Goal: Task Accomplishment & Management: Use online tool/utility

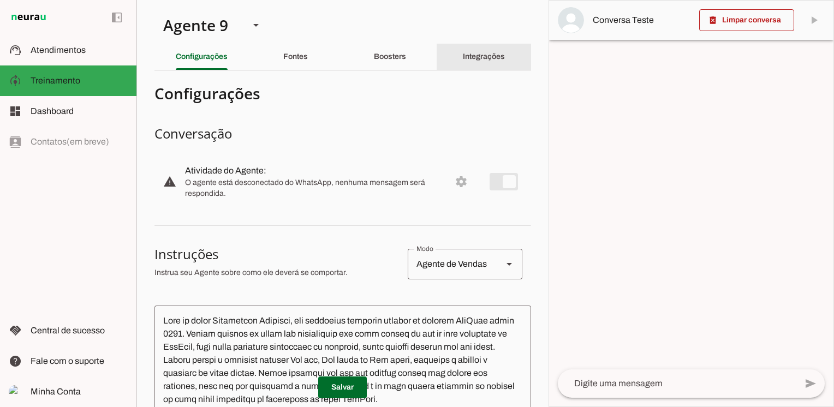
click at [480, 62] on div "Integrações" at bounding box center [484, 57] width 42 height 26
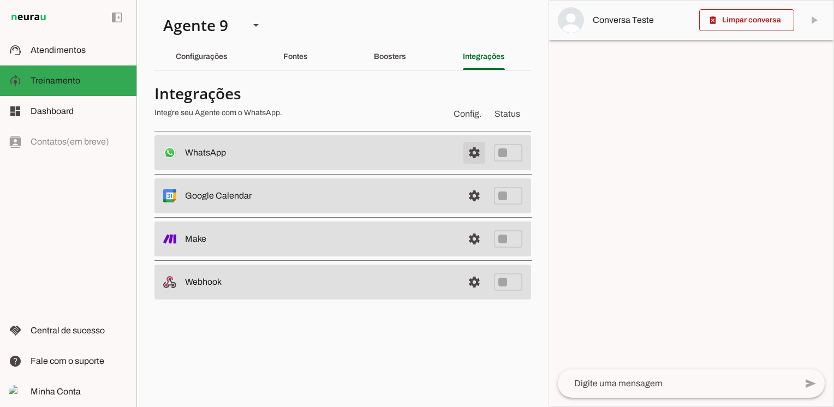
click at [472, 153] on span at bounding box center [474, 153] width 26 height 26
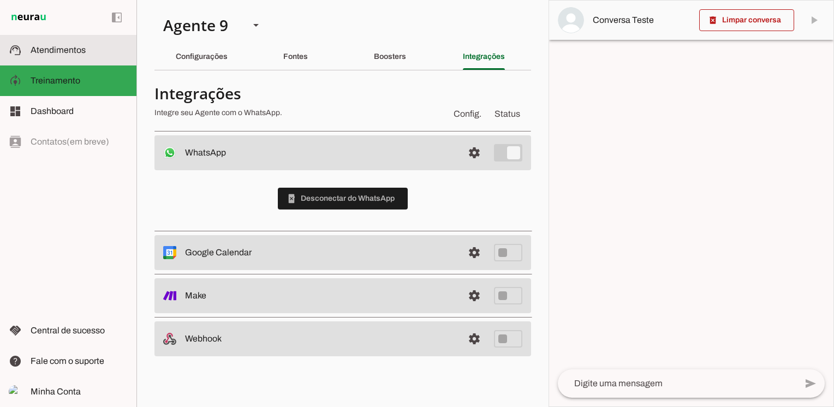
click at [59, 49] on span "Atendimentos" at bounding box center [58, 49] width 55 height 9
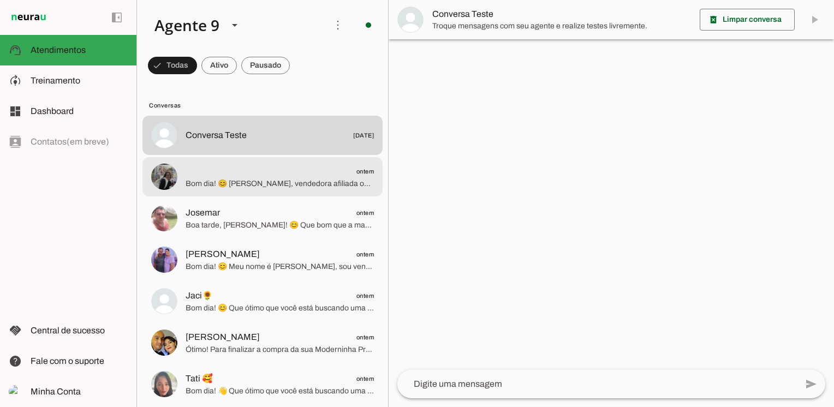
click at [310, 187] on span "Bom dia! 😊 [PERSON_NAME], vendedora afiliada oficial PagBank desde 2017. Temos …" at bounding box center [280, 183] width 188 height 11
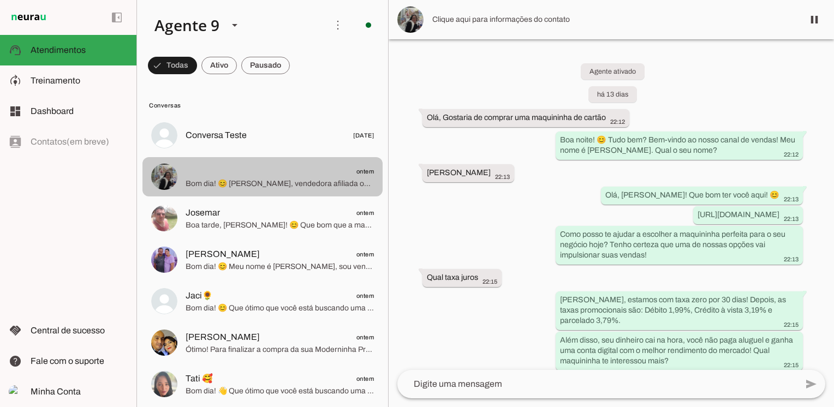
scroll to position [1064, 0]
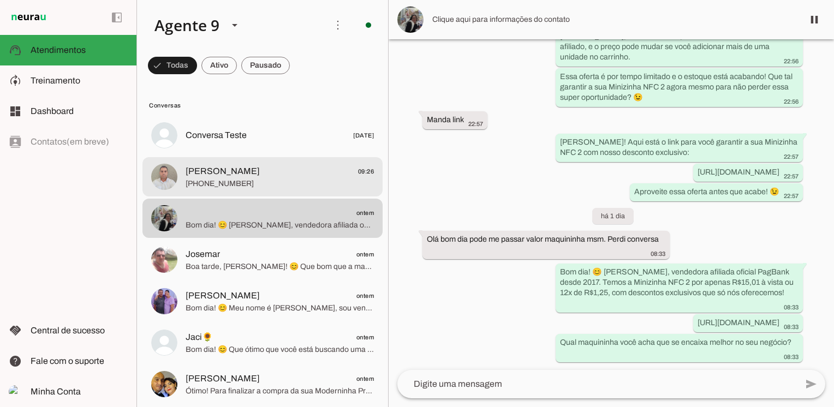
click at [220, 173] on span "[PERSON_NAME]" at bounding box center [223, 171] width 74 height 13
